Goal: Task Accomplishment & Management: Use online tool/utility

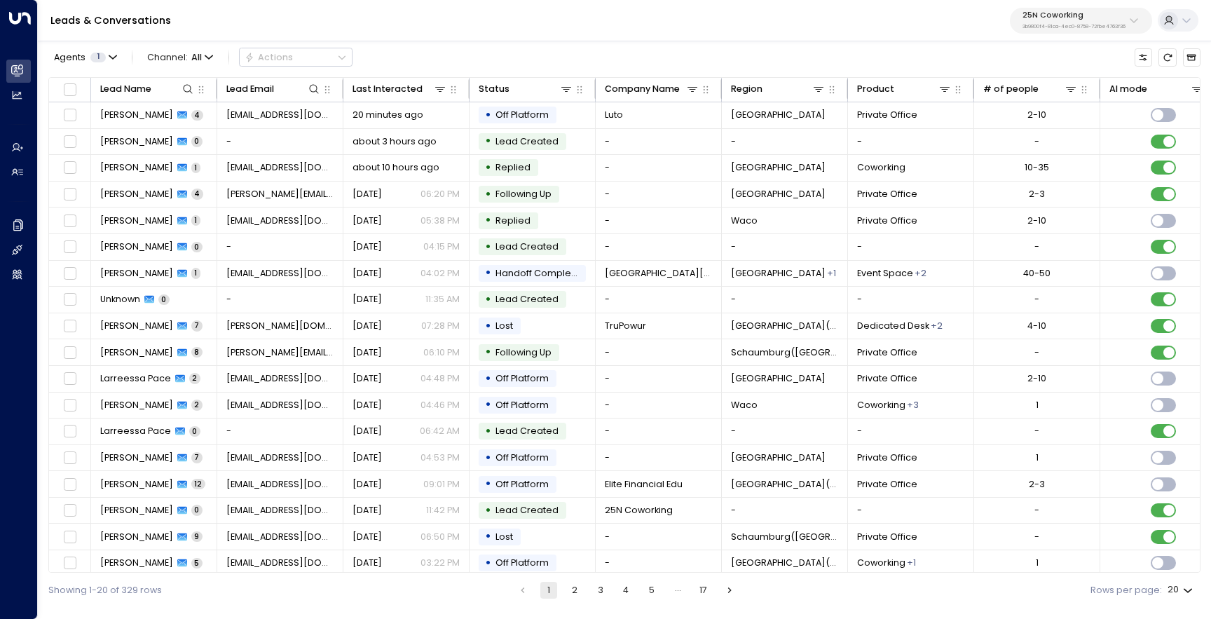
click at [1079, 20] on div "25N Coworking 3b9800f4-81ca-4ec0-8758-72fbe4763f36" at bounding box center [1073, 20] width 103 height 18
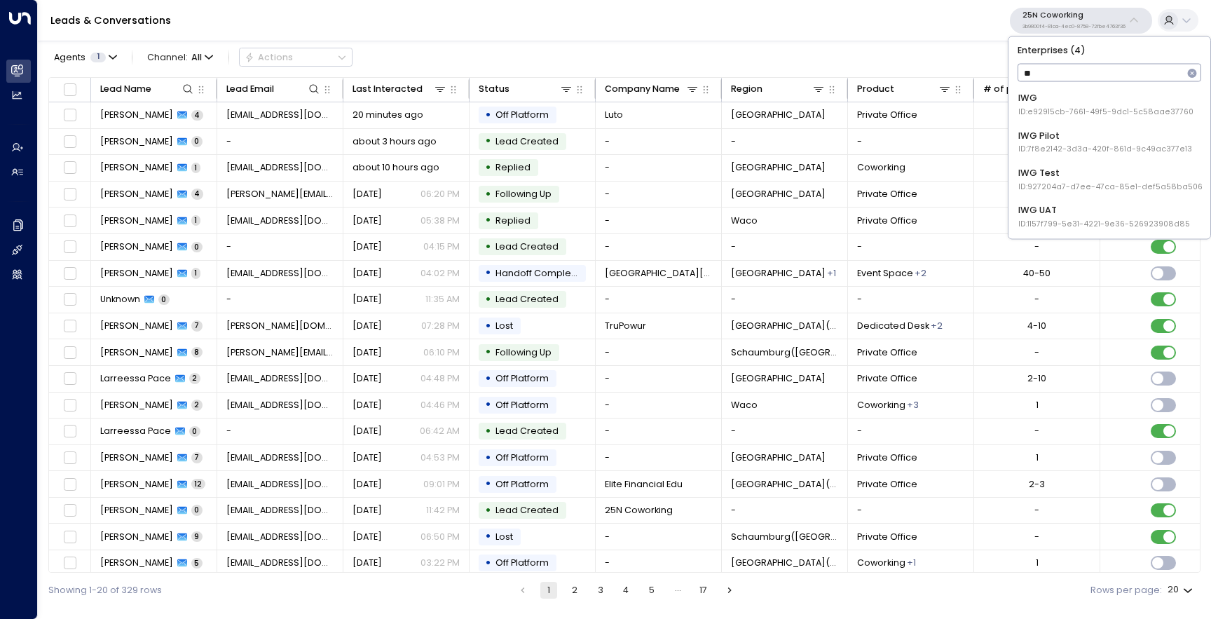
type input "***"
click at [1081, 94] on div "IWG ID: e92915cb-7661-49f5-9dc1-5c58aae37760" at bounding box center [1105, 105] width 175 height 26
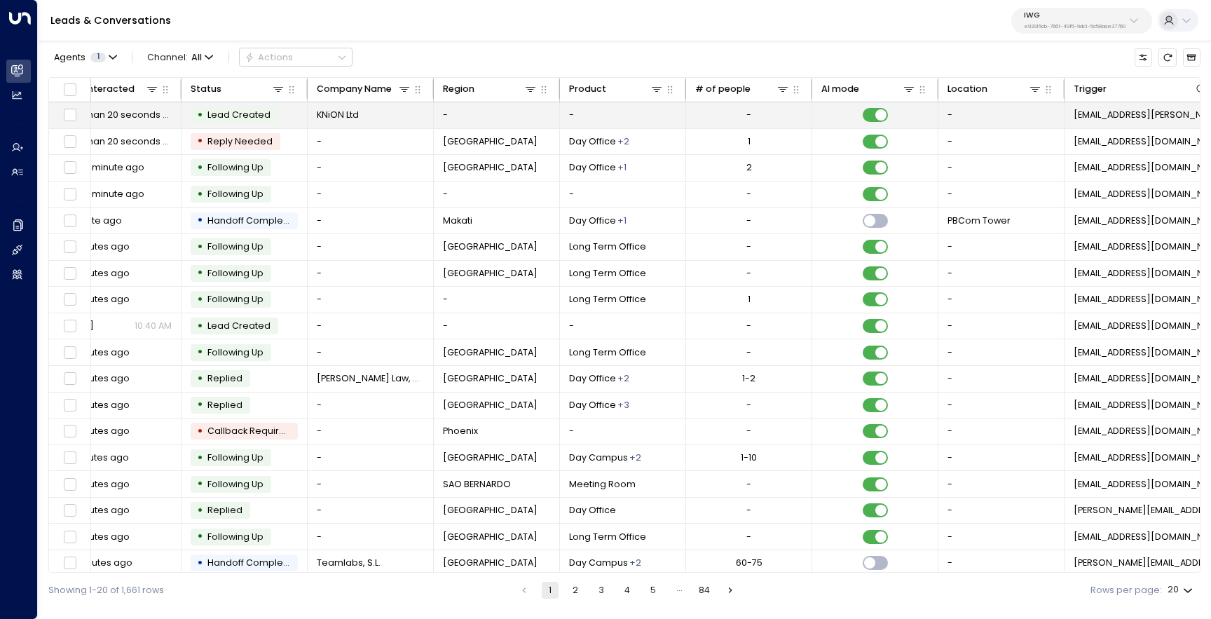
scroll to position [0, 406]
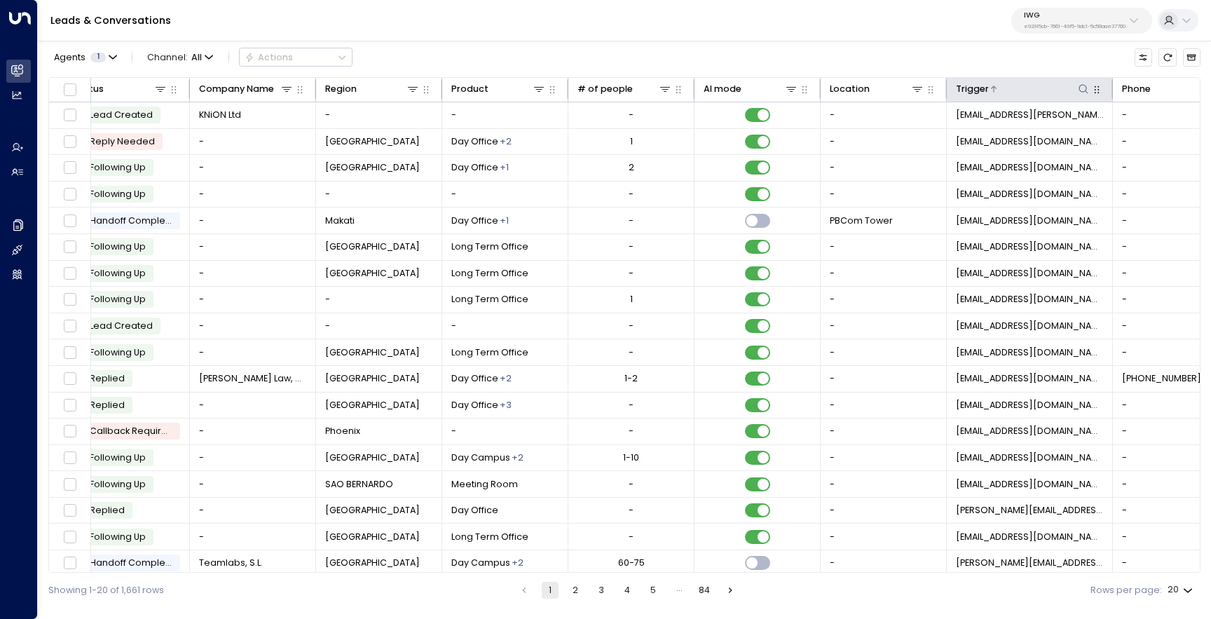
click at [1084, 89] on icon at bounding box center [1083, 88] width 11 height 11
type input "*****"
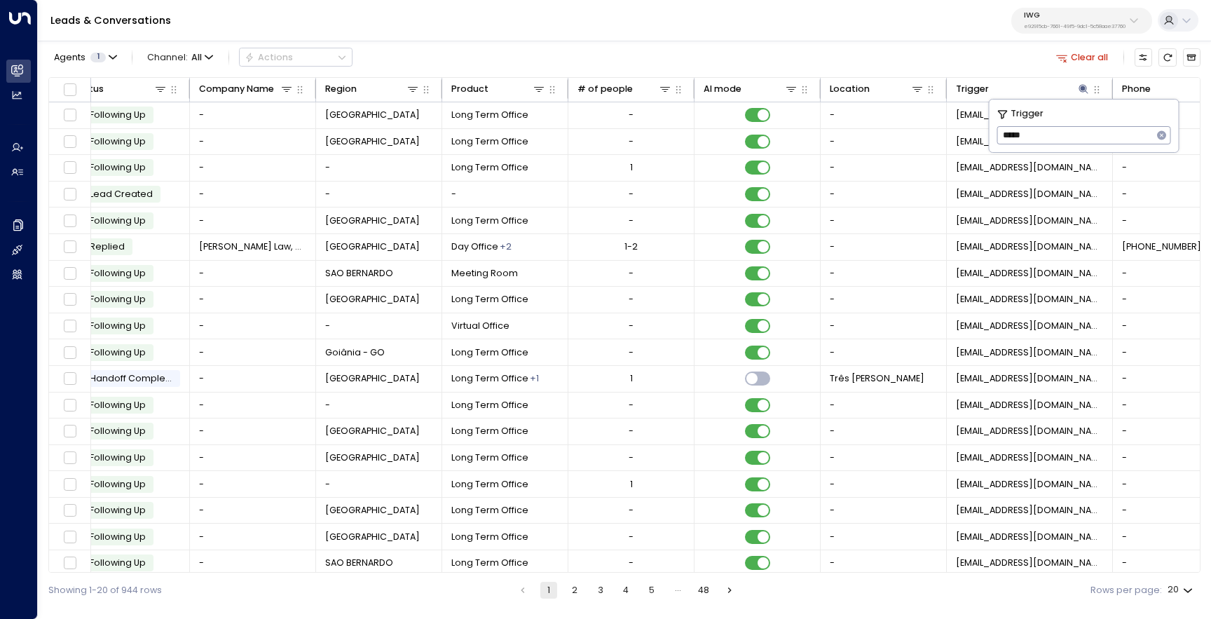
click at [1164, 139] on icon "button" at bounding box center [1161, 135] width 11 height 11
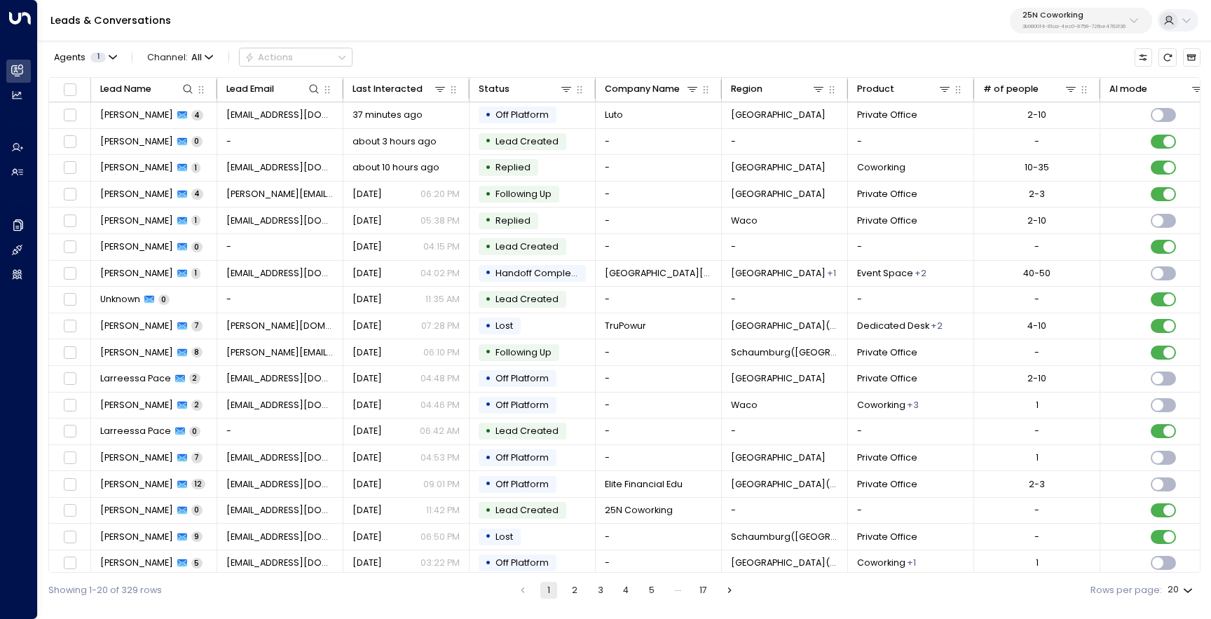
click at [1061, 27] on p "3b9800f4-81ca-4ec0-8758-72fbe4763f36" at bounding box center [1073, 27] width 103 height 6
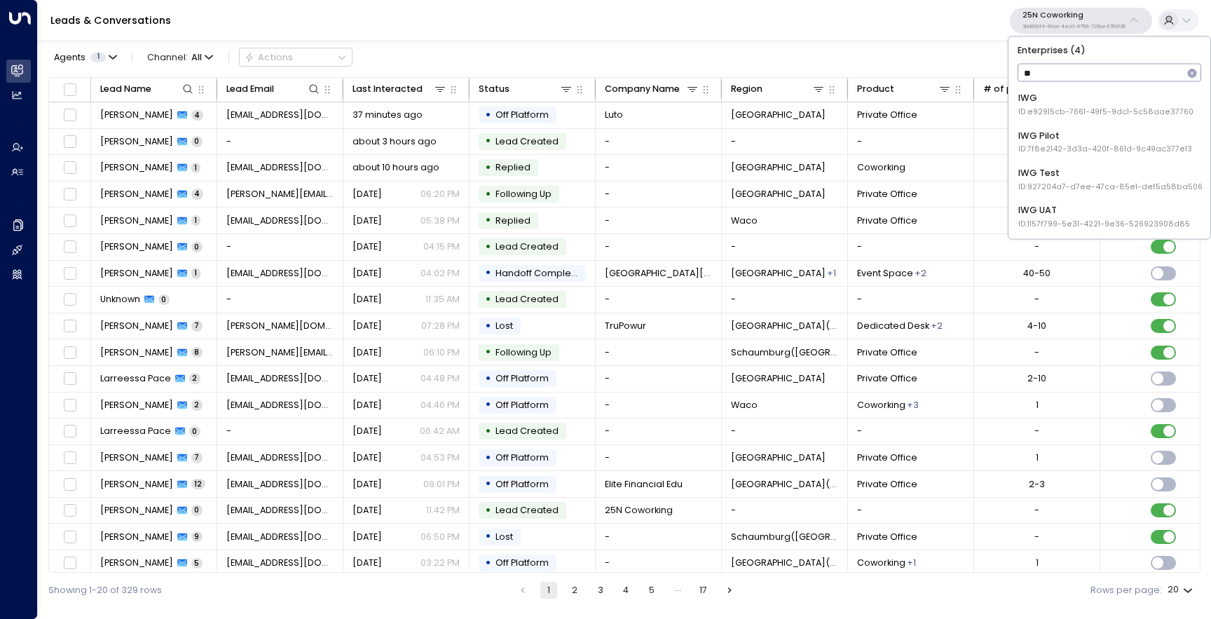
type input "***"
click at [1034, 111] on span "ID: e92915cb-7661-49f5-9dc1-5c58aae37760" at bounding box center [1105, 112] width 175 height 11
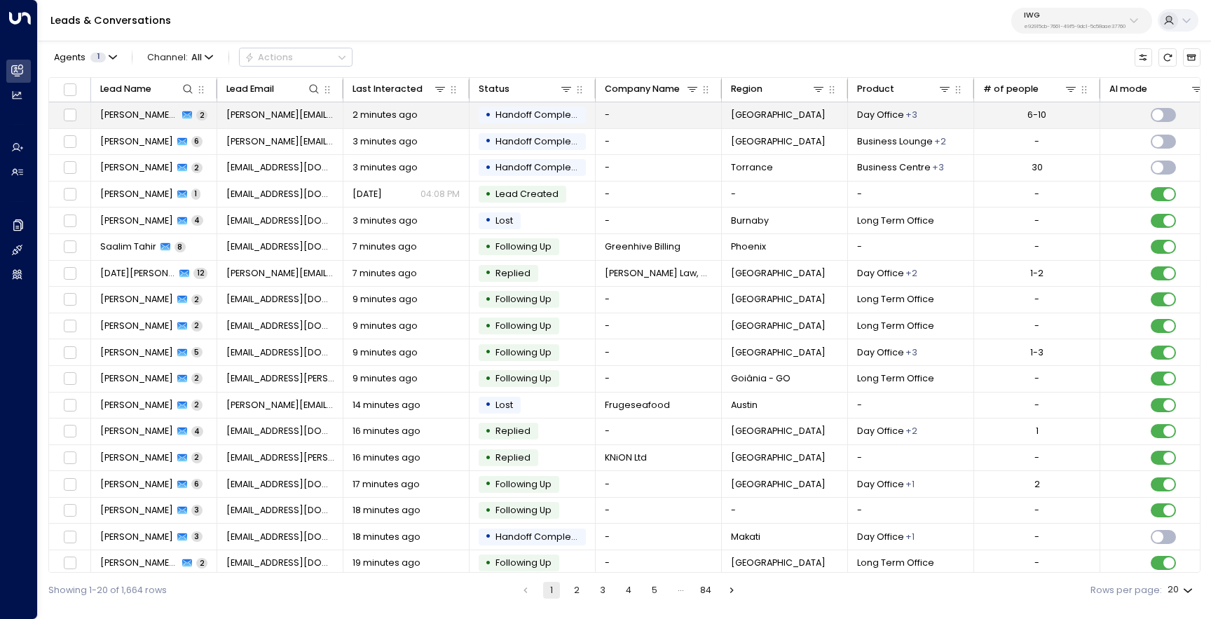
click at [124, 117] on span "[PERSON_NAME] [PERSON_NAME]" at bounding box center [139, 115] width 78 height 13
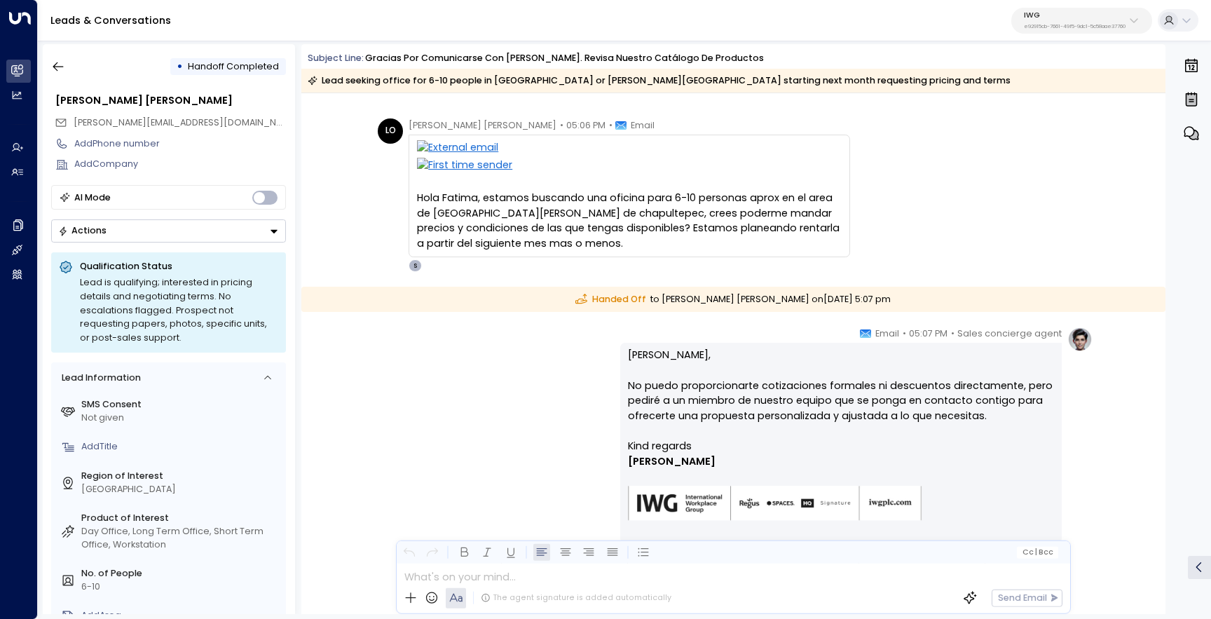
scroll to position [43, 0]
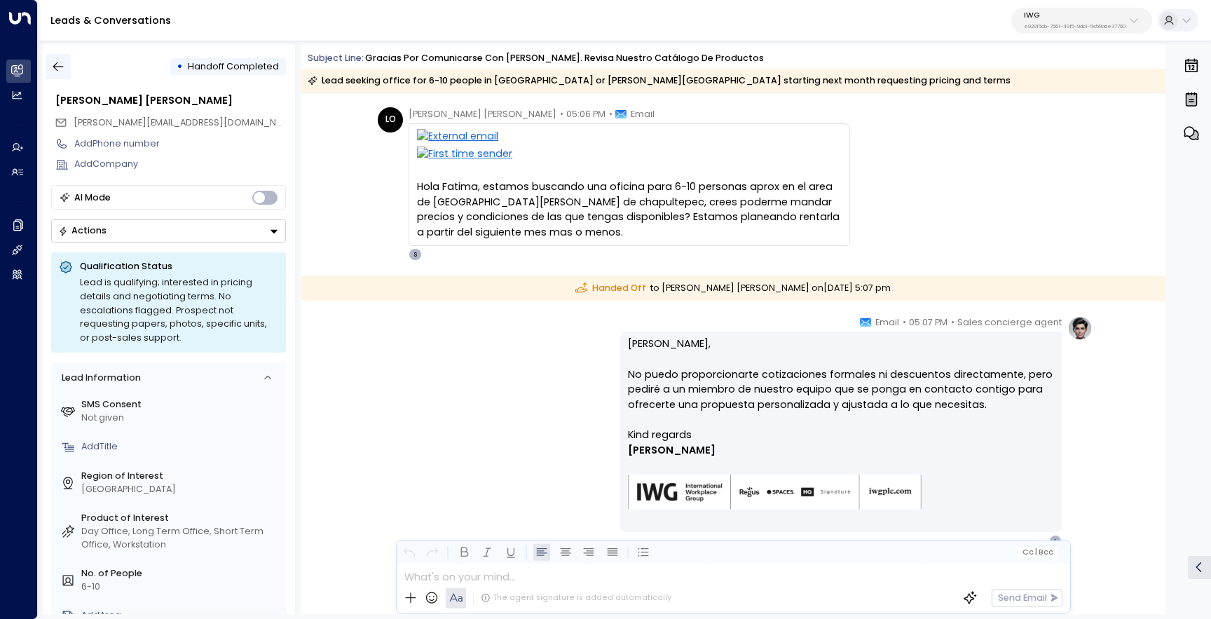
click at [65, 62] on button "button" at bounding box center [58, 66] width 25 height 25
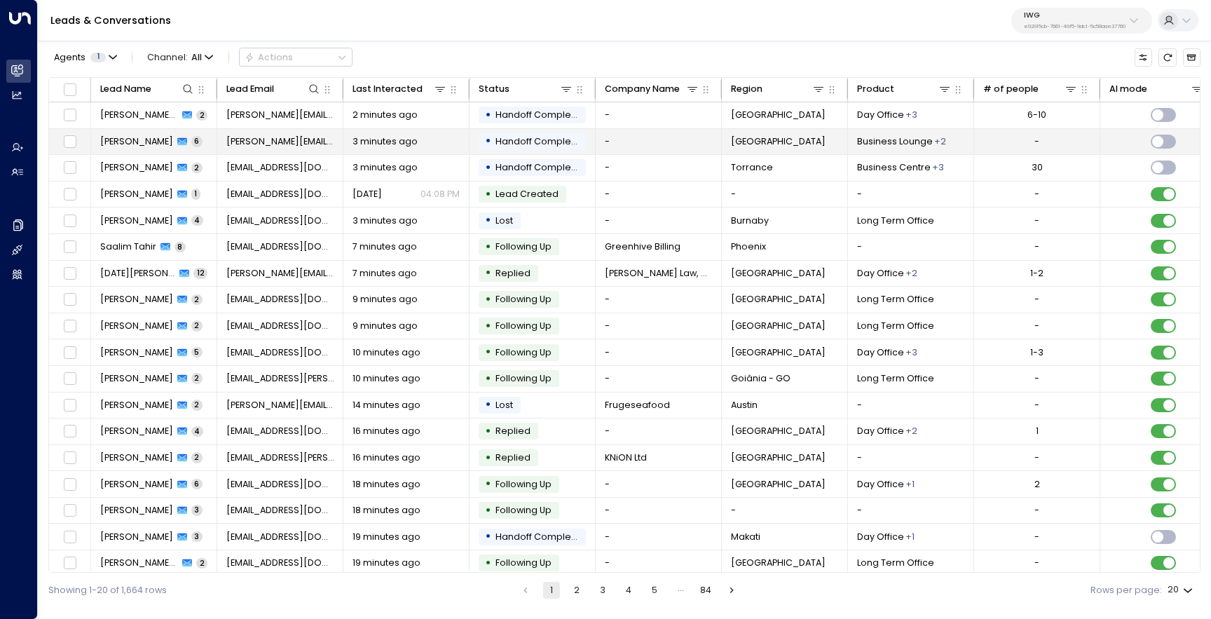
click at [118, 149] on td "[PERSON_NAME] 6" at bounding box center [154, 142] width 126 height 26
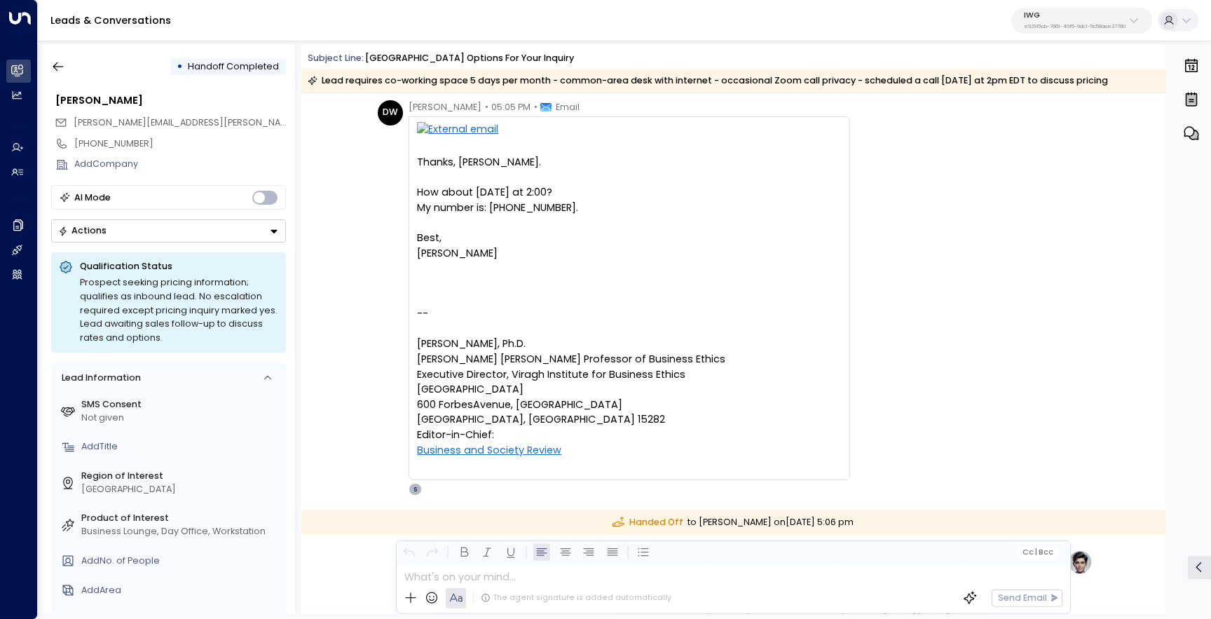
scroll to position [1930, 0]
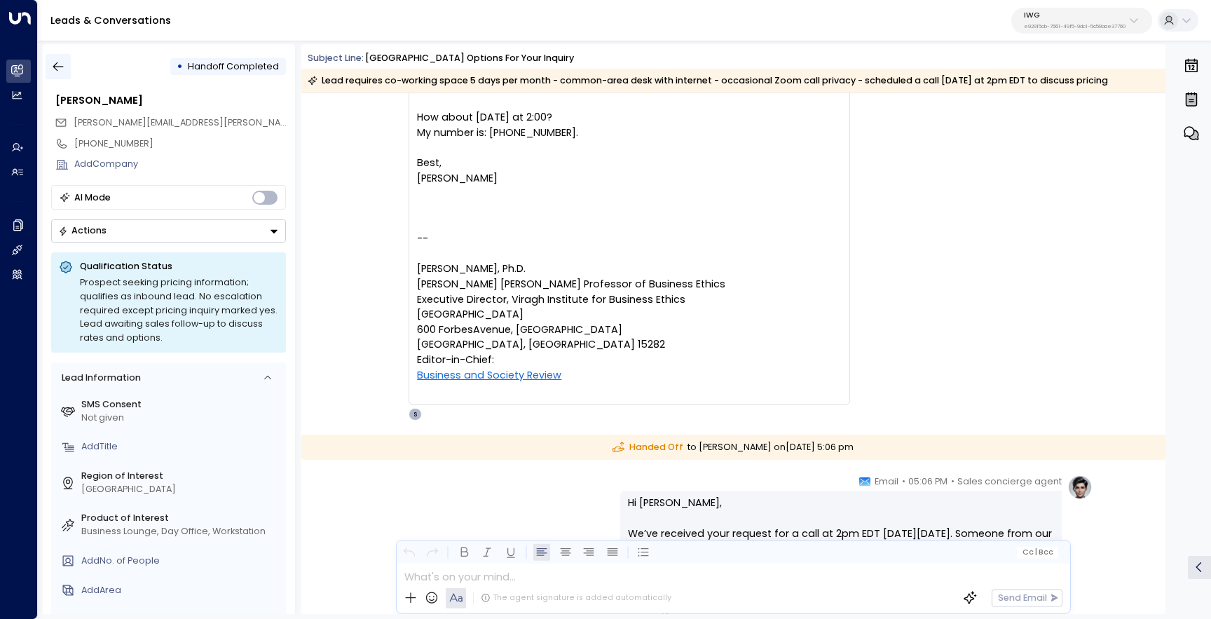
click at [60, 76] on button "button" at bounding box center [58, 66] width 25 height 25
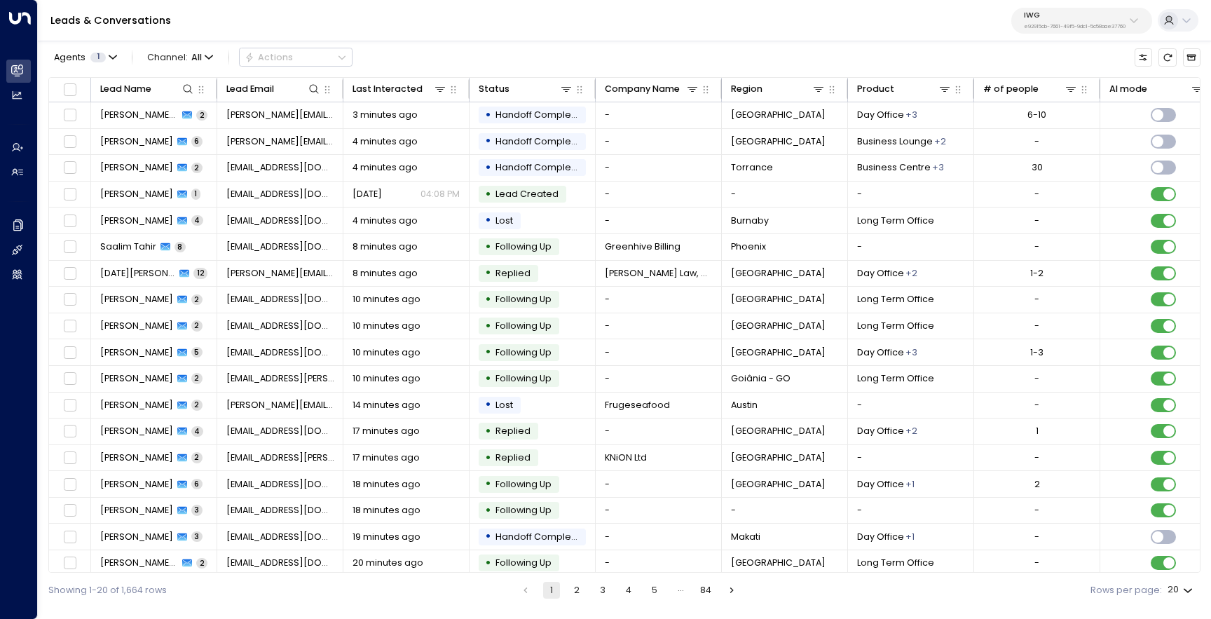
click at [579, 593] on button "2" at bounding box center [576, 590] width 17 height 17
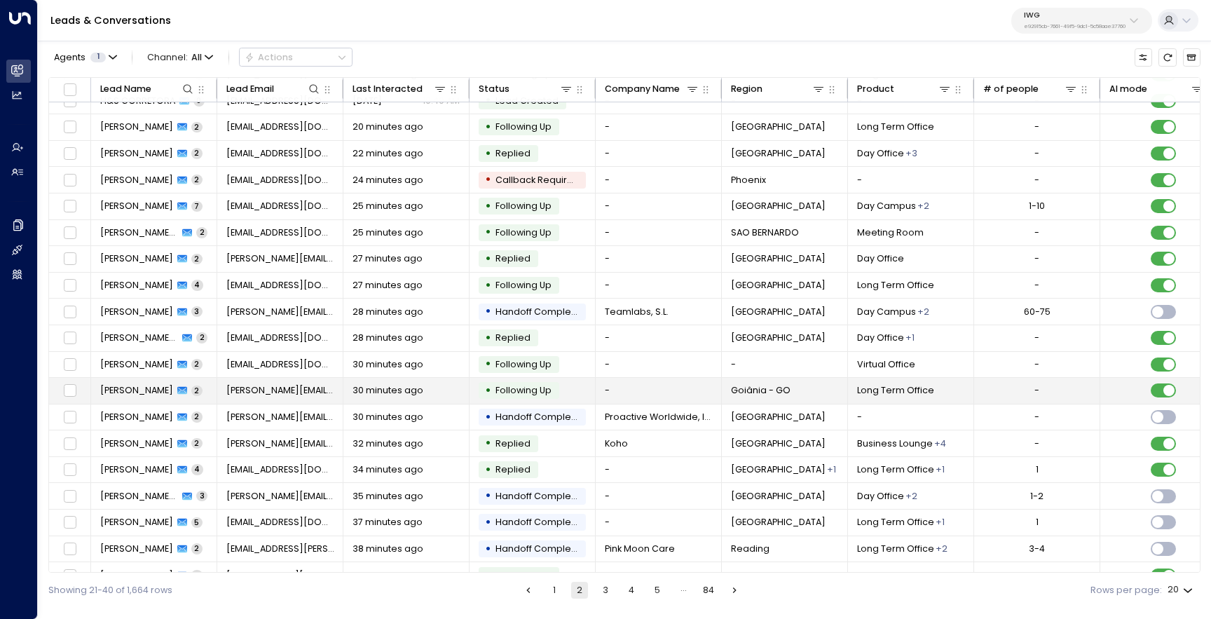
scroll to position [60, 0]
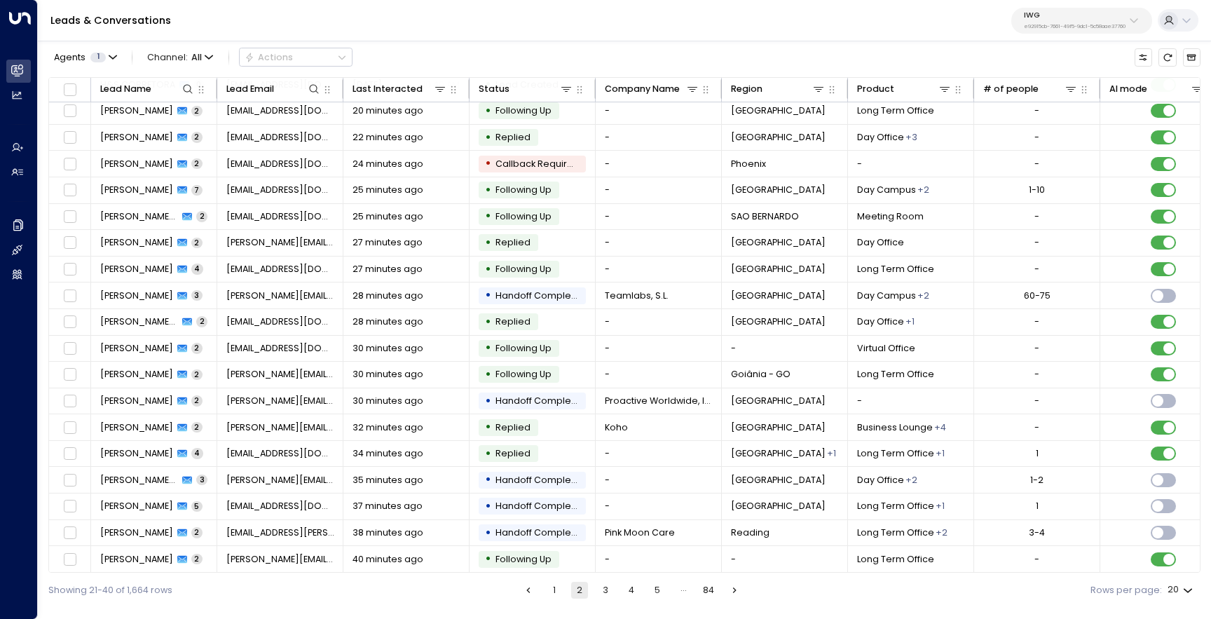
click at [611, 594] on button "3" at bounding box center [605, 590] width 17 height 17
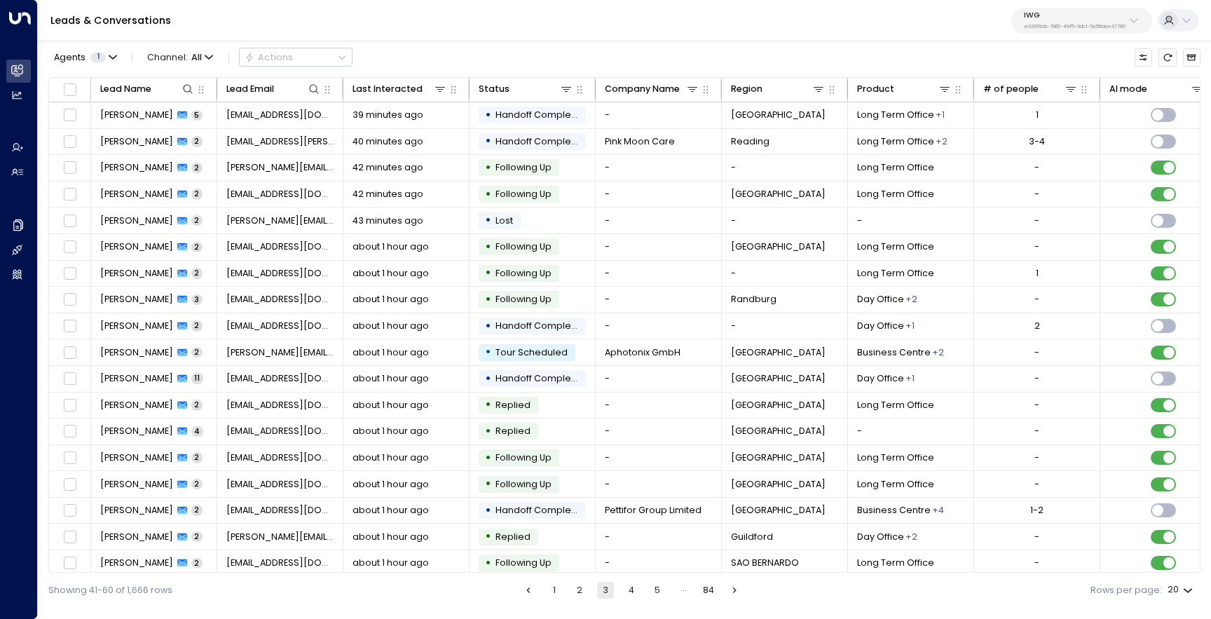
click at [625, 589] on button "4" at bounding box center [631, 590] width 17 height 17
